Goal: Task Accomplishment & Management: Manage account settings

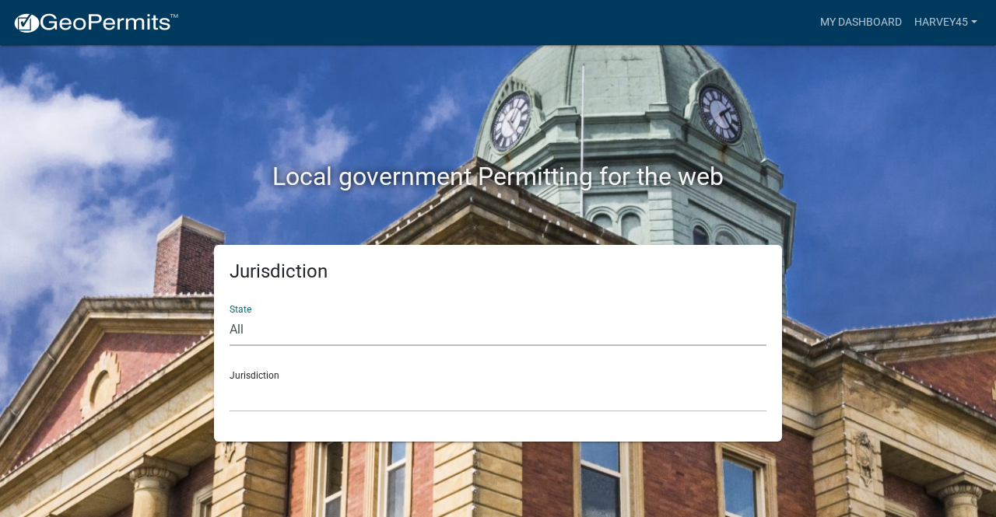
click at [289, 321] on select "All [US_STATE] [US_STATE] [US_STATE] [US_STATE] [US_STATE] [US_STATE] [US_STATE…" at bounding box center [498, 330] width 537 height 32
select select "[US_STATE]"
click at [230, 314] on select "All [US_STATE] [US_STATE] [US_STATE] [US_STATE] [US_STATE] [US_STATE] [US_STATE…" at bounding box center [498, 330] width 537 height 32
click at [293, 404] on select "City of [GEOGRAPHIC_DATA], [US_STATE] City of [GEOGRAPHIC_DATA], [US_STATE] Cit…" at bounding box center [498, 396] width 537 height 32
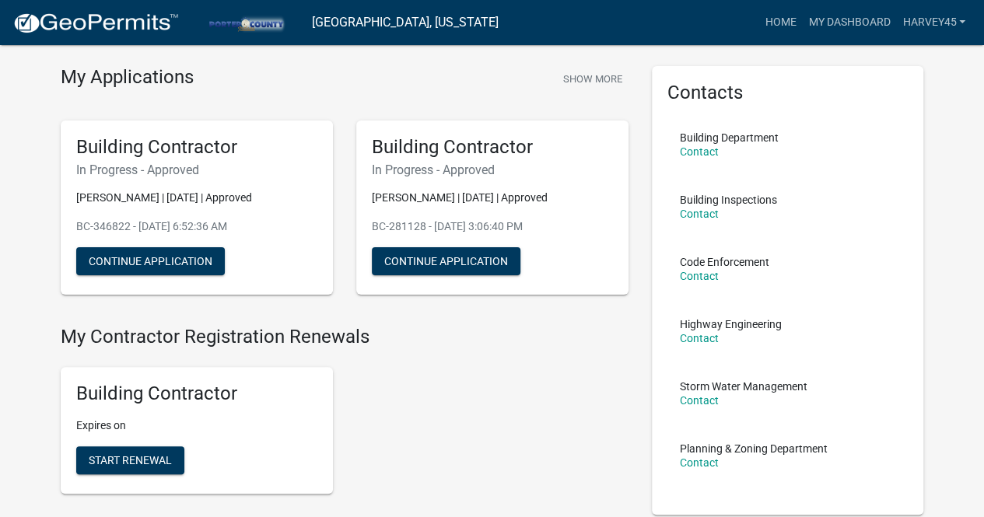
scroll to position [47, 0]
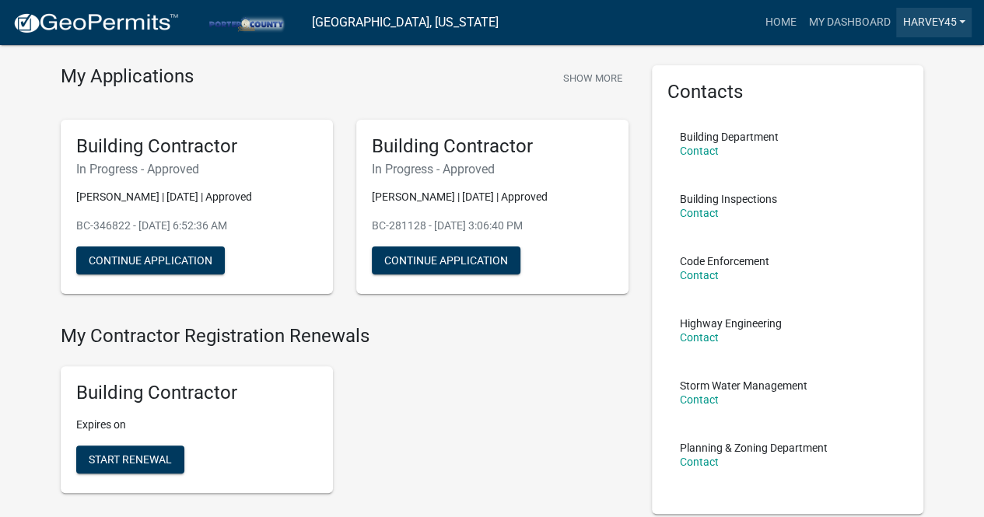
click at [943, 30] on link "Harvey45" at bounding box center [933, 23] width 75 height 30
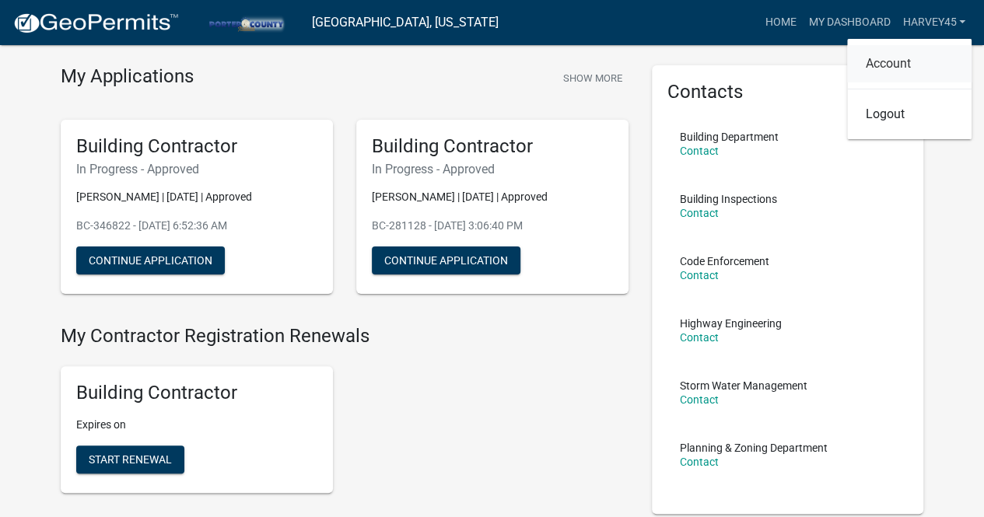
click at [876, 60] on link "Account" at bounding box center [909, 63] width 124 height 37
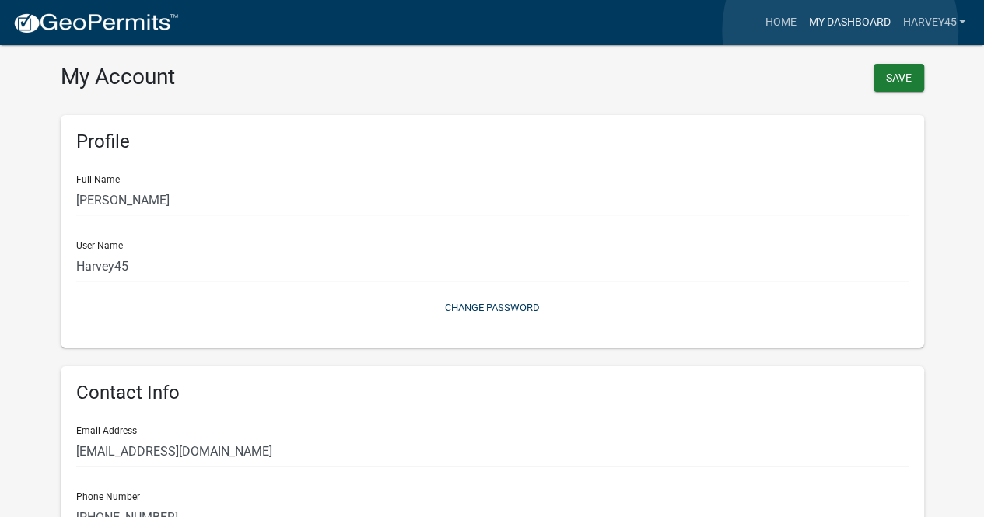
click at [840, 30] on link "My Dashboard" at bounding box center [849, 23] width 94 height 30
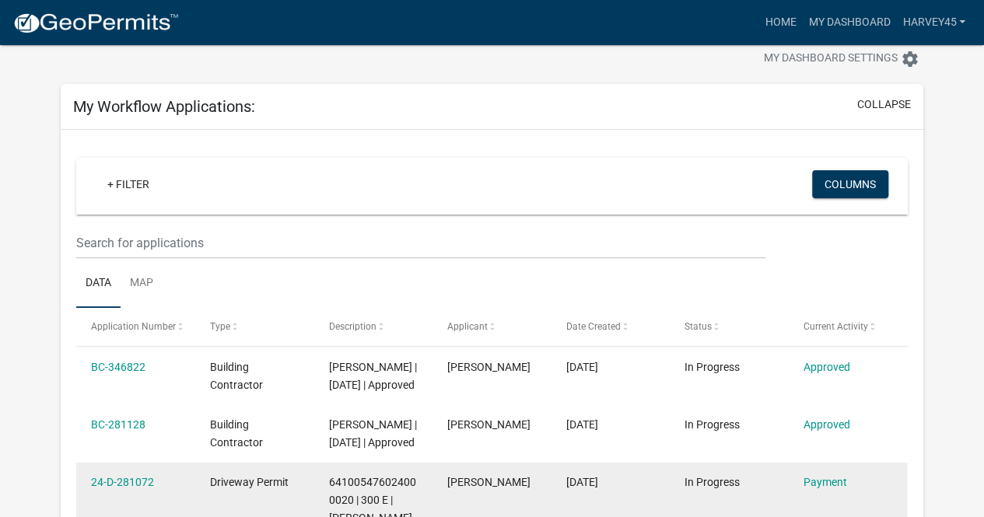
scroll to position [37, 0]
